Goal: Navigation & Orientation: Understand site structure

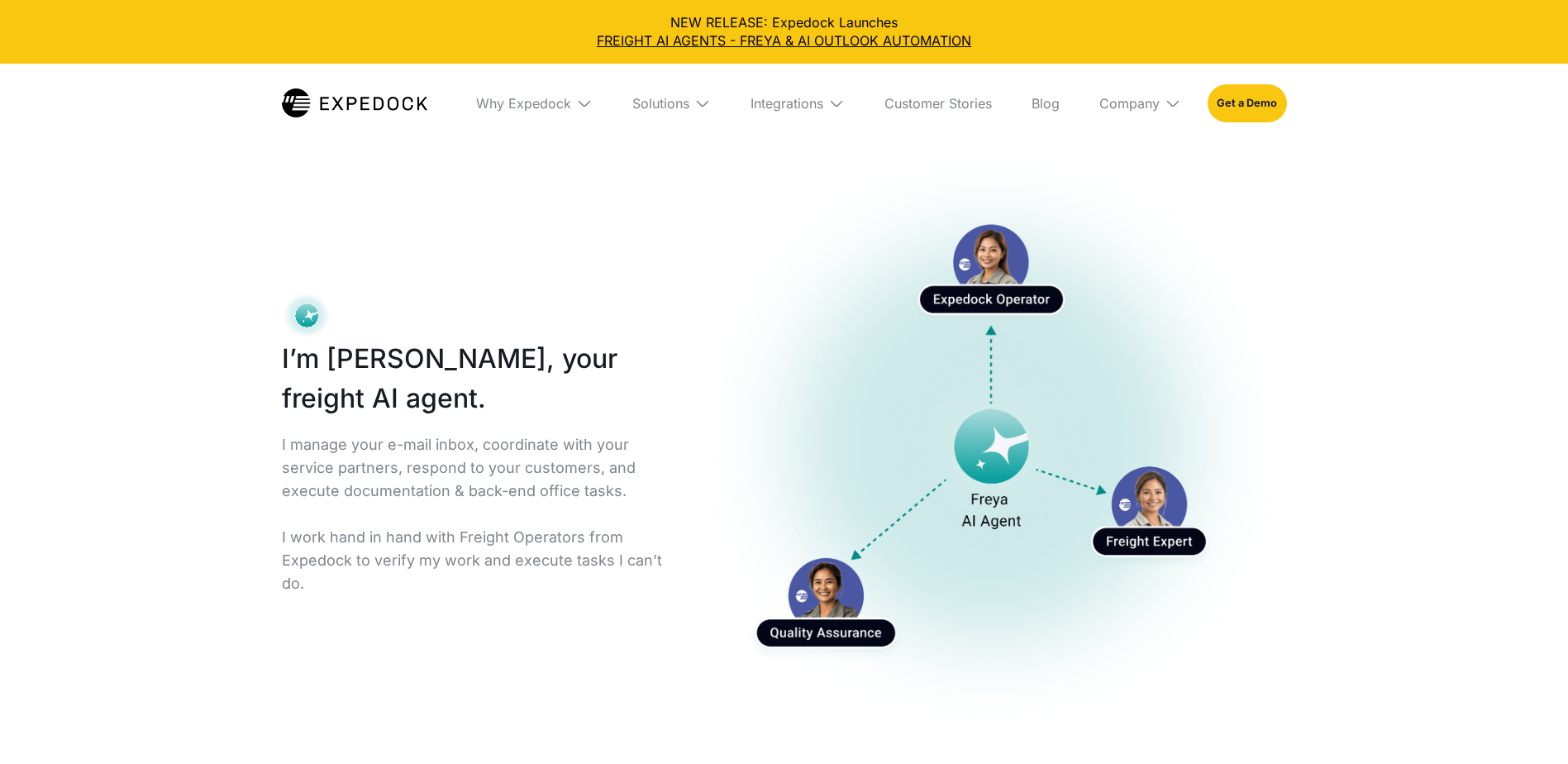
select select
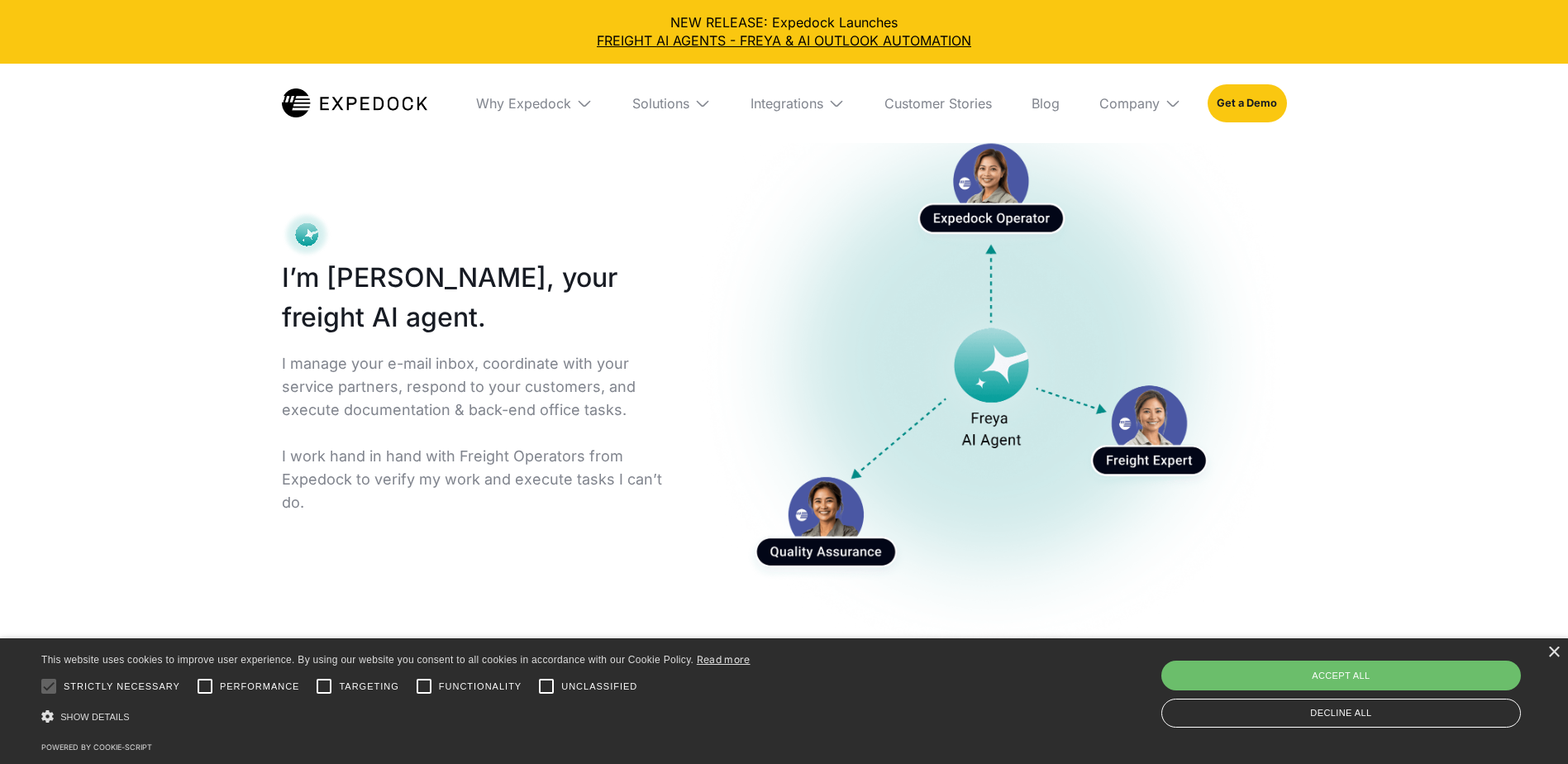
scroll to position [83, 0]
click at [584, 106] on img at bounding box center [584, 103] width 17 height 17
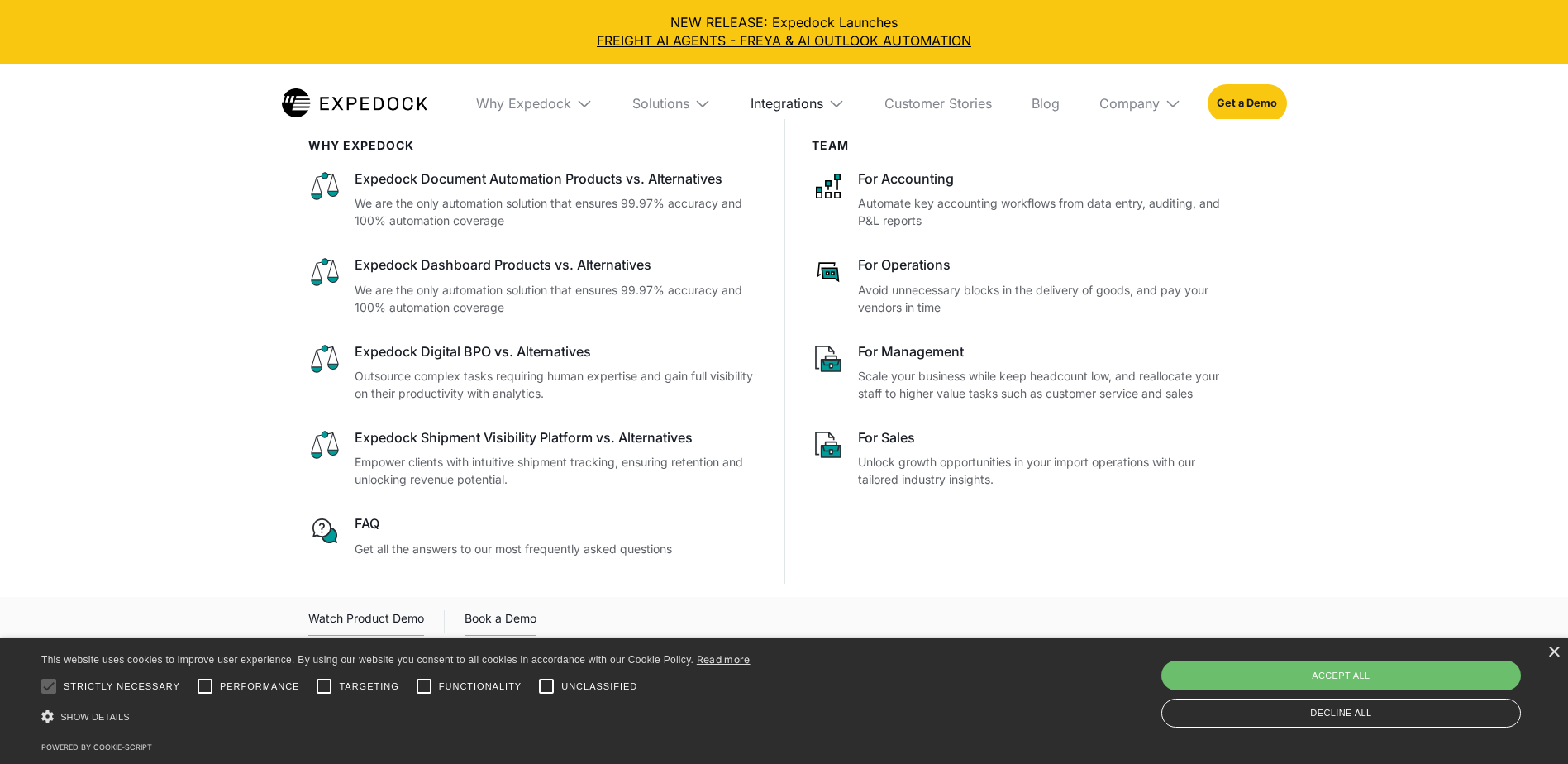
click at [767, 104] on div "Integrations" at bounding box center [787, 103] width 73 height 17
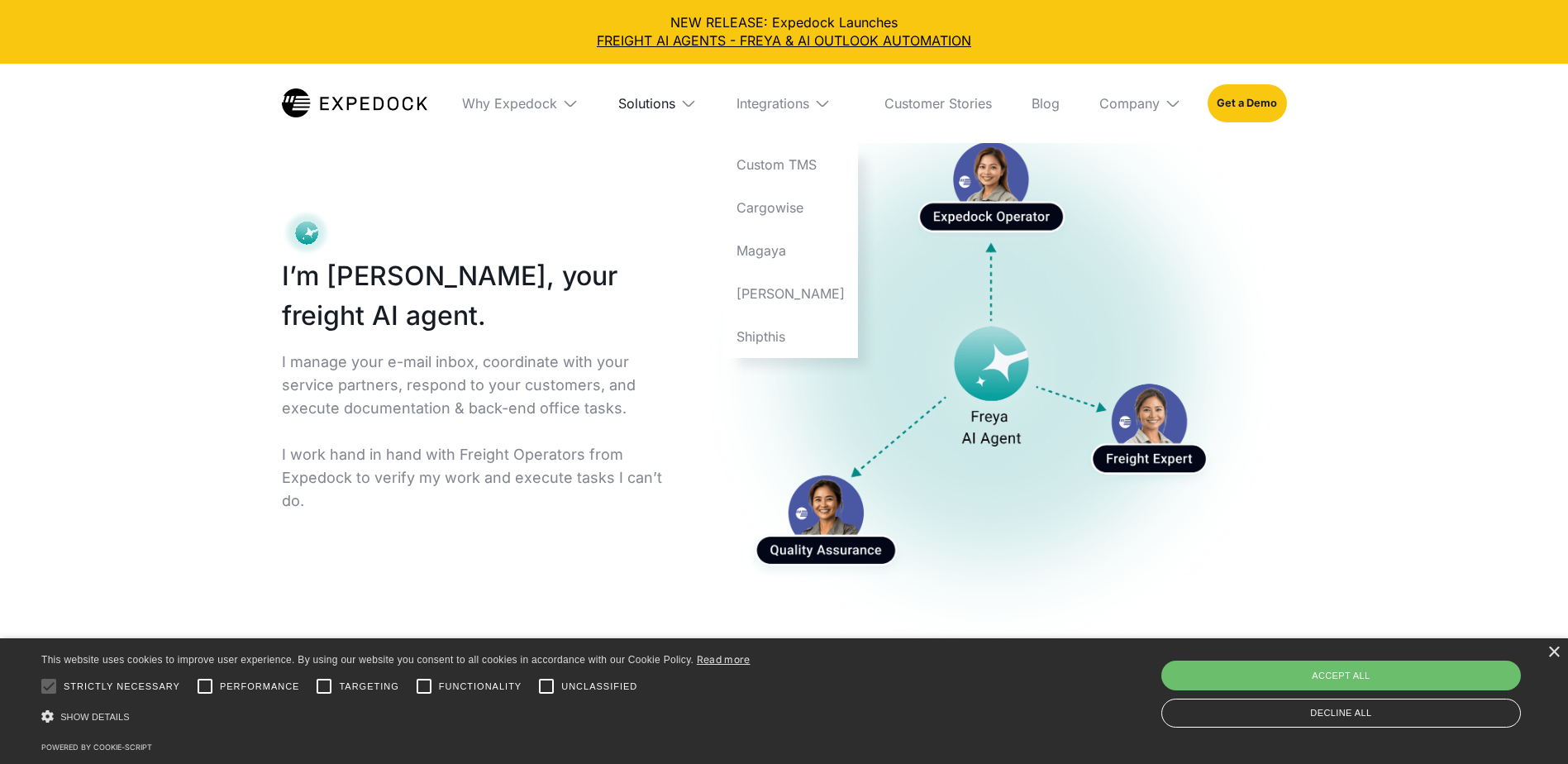
click at [651, 103] on div "Solutions" at bounding box center [647, 103] width 57 height 17
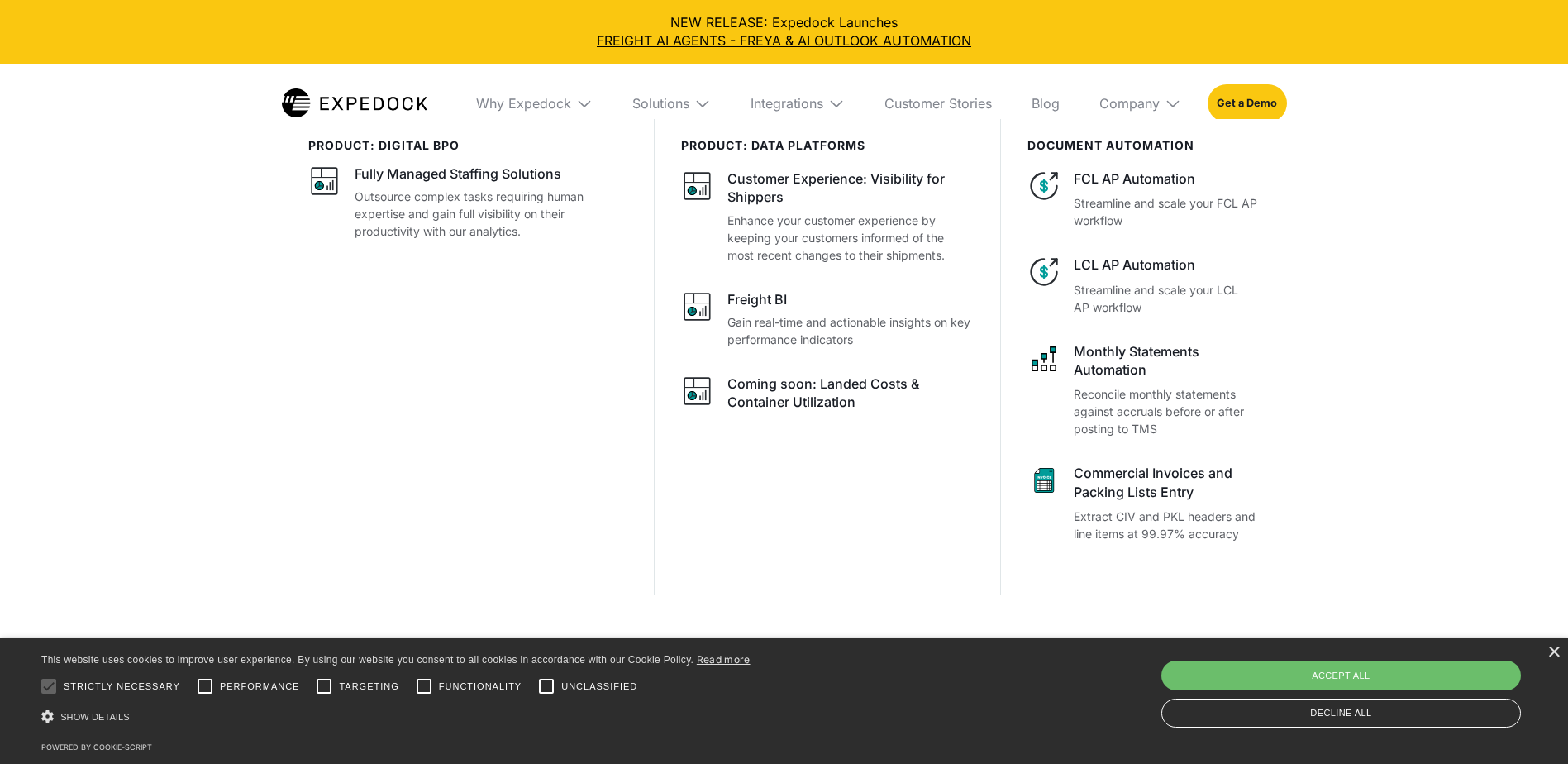
scroll to position [1157, 0]
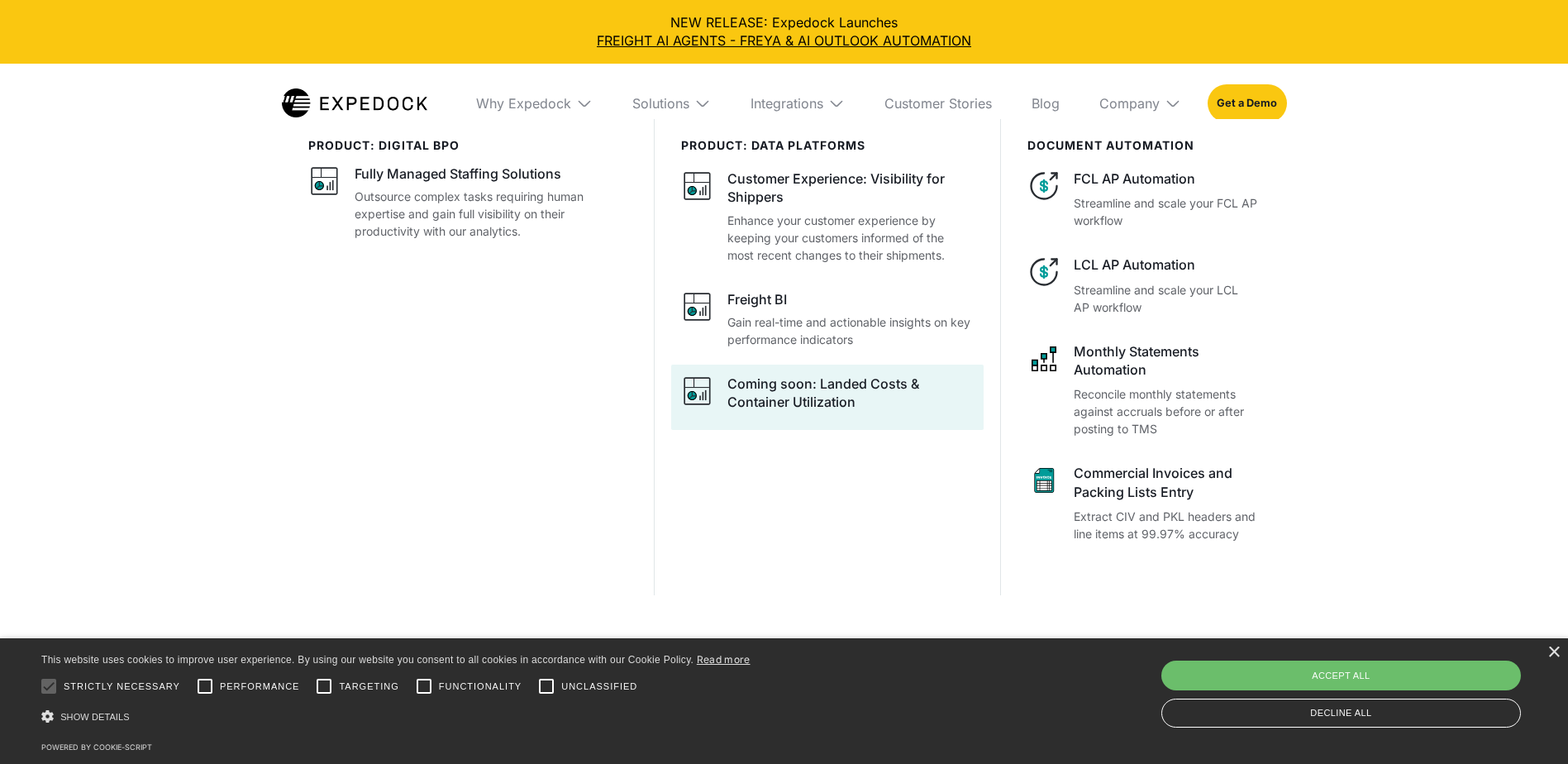
click at [772, 402] on div "Coming soon: Landed Costs & Container Utilization" at bounding box center [850, 393] width 246 height 37
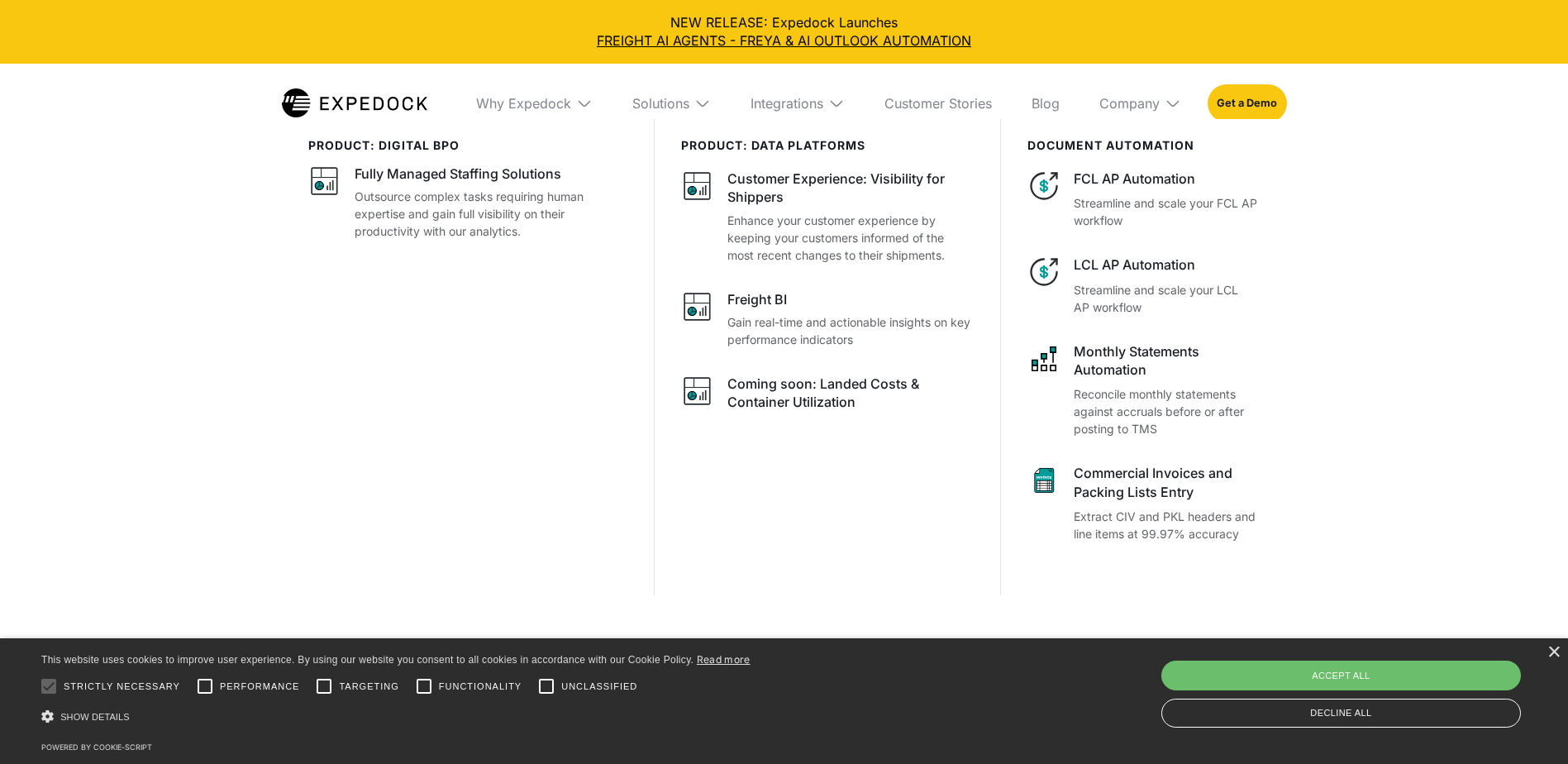
click at [361, 100] on img at bounding box center [354, 103] width 145 height 29
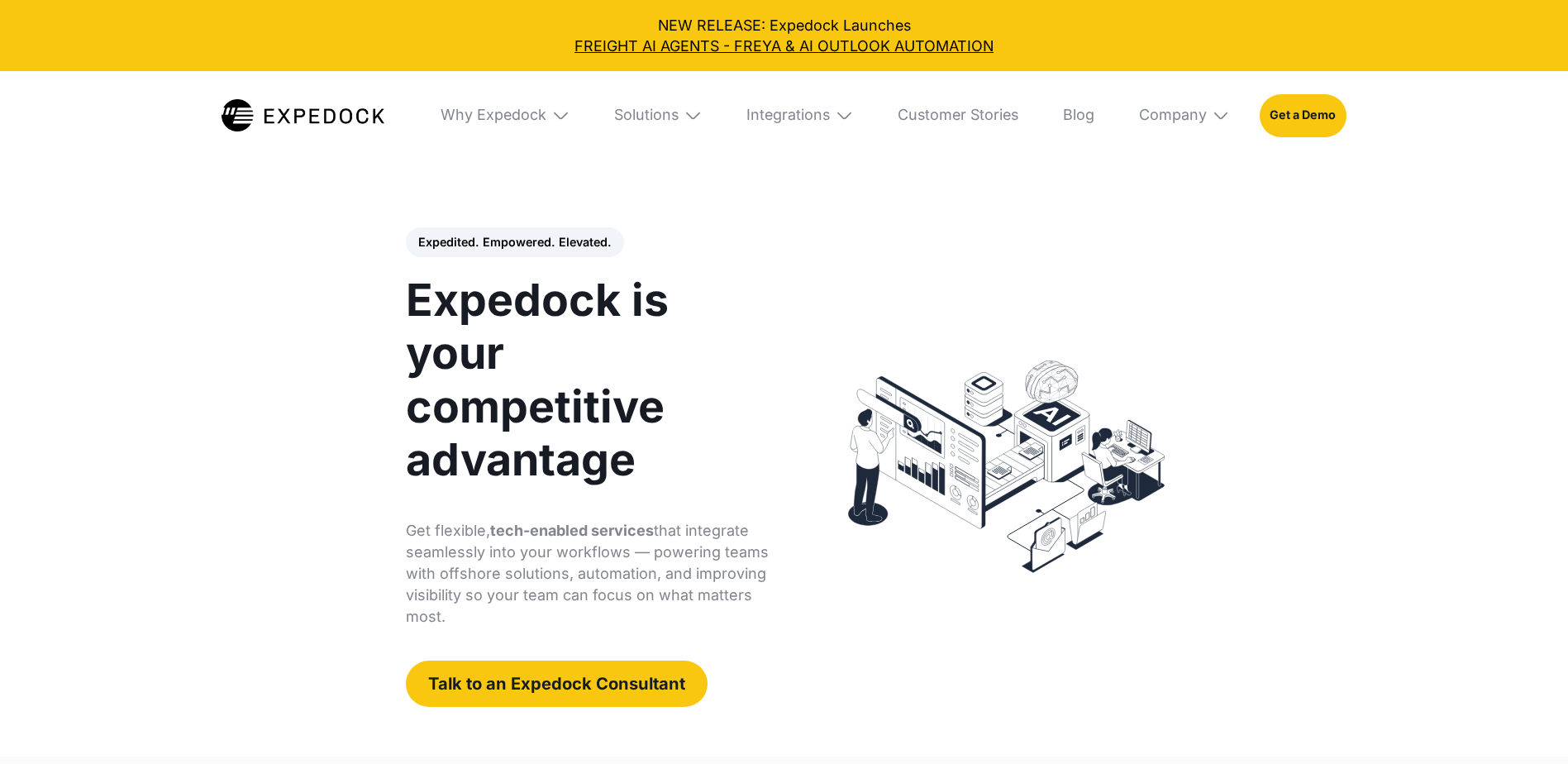
select select
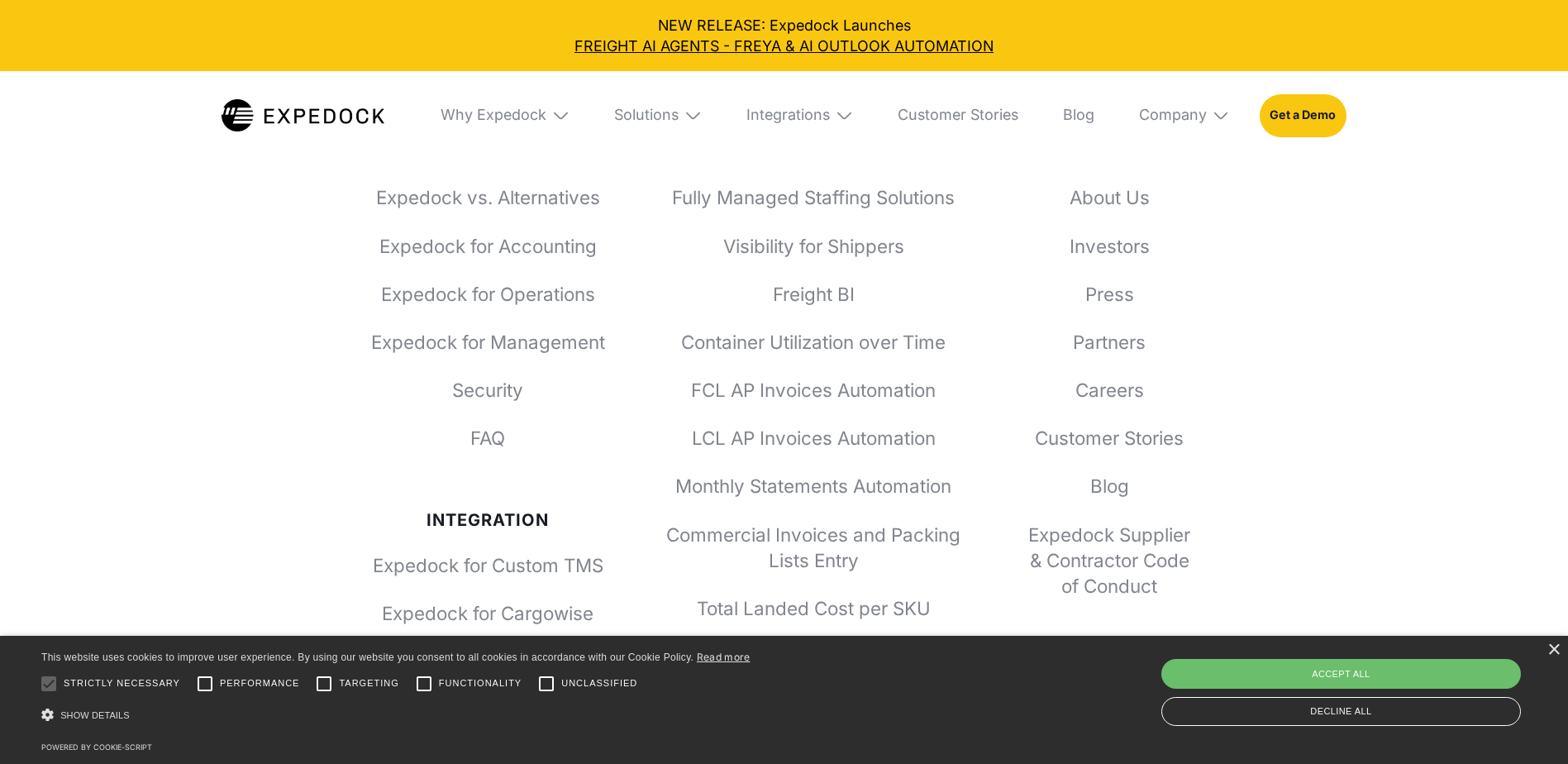
scroll to position [6471, 0]
